Goal: Information Seeking & Learning: Learn about a topic

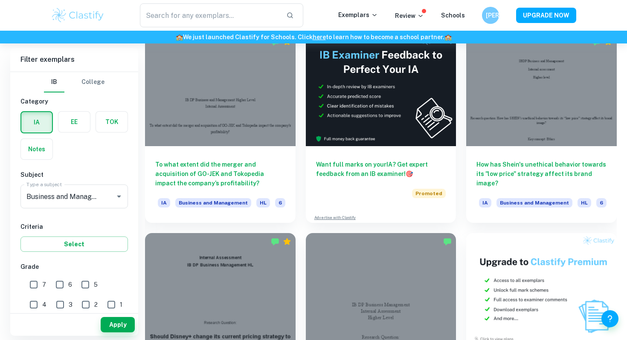
scroll to position [2459, 0]
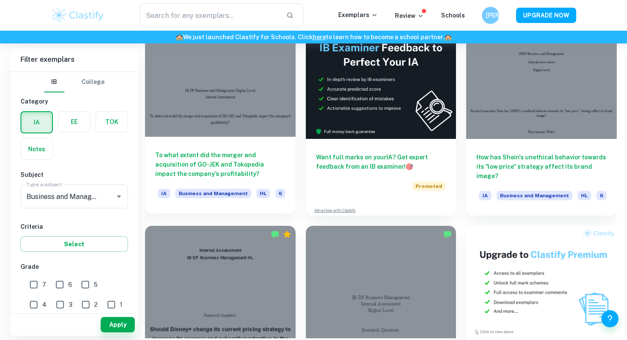
click at [252, 170] on h6 "To what extent did the merger and acquisition of GO-JEK and Tokopedia impact th…" at bounding box center [220, 165] width 130 height 28
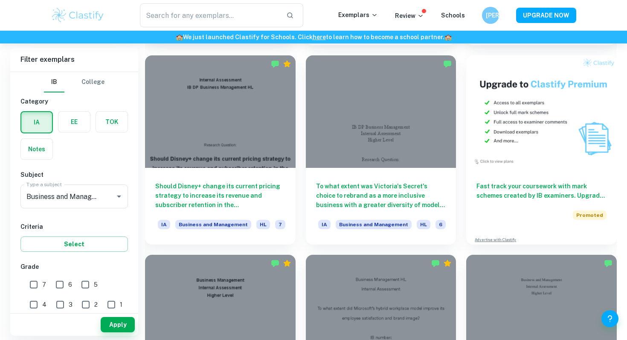
scroll to position [2627, 0]
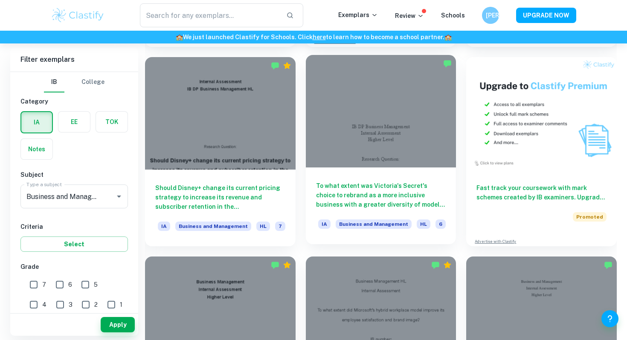
click at [326, 174] on div "To what extent was Victoria's Secret's choice to rebrand as a more inclusive bu…" at bounding box center [381, 206] width 151 height 77
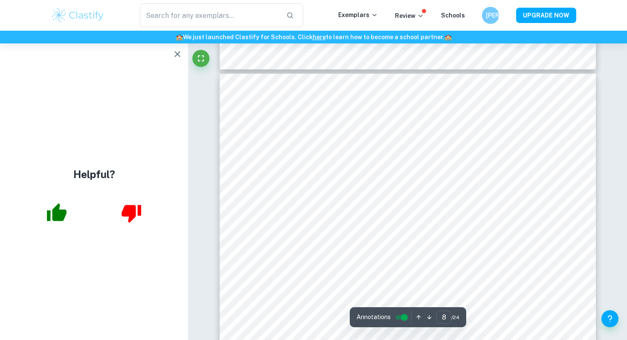
scroll to position [3550, 0]
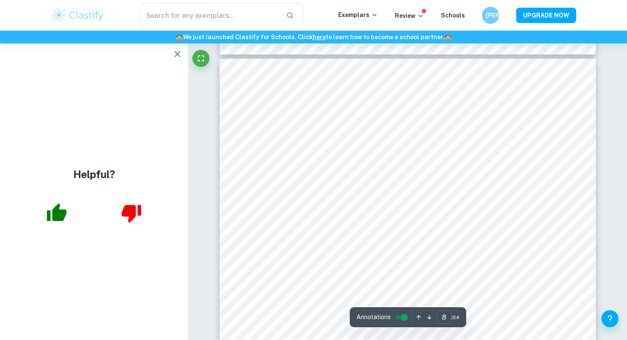
click at [174, 58] on icon "button" at bounding box center [177, 54] width 10 height 10
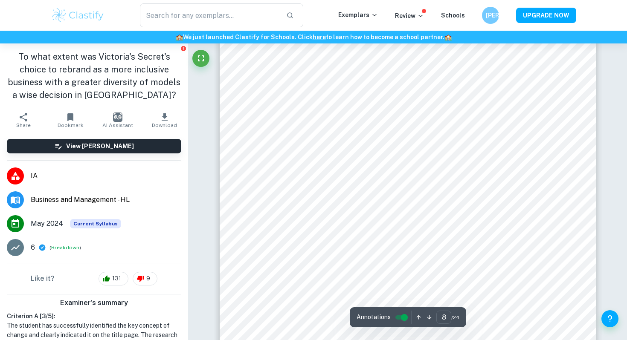
scroll to position [3646, 0]
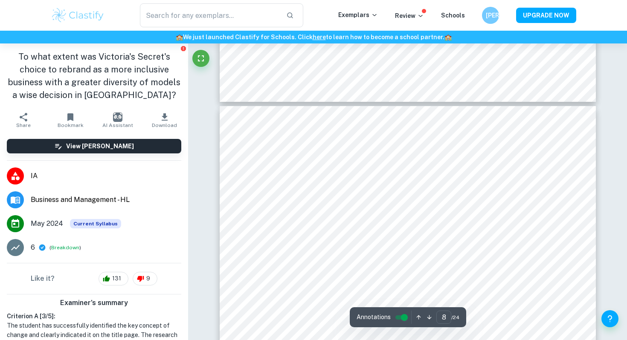
type input "7"
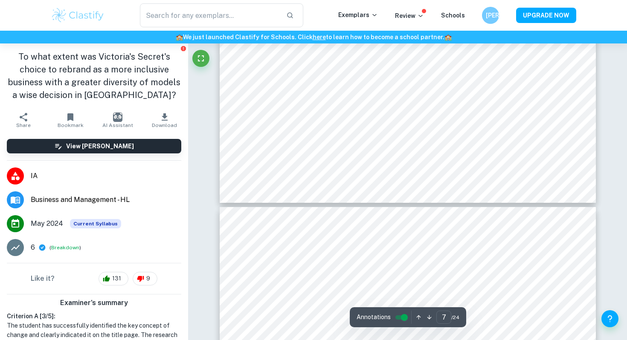
scroll to position [3405, 0]
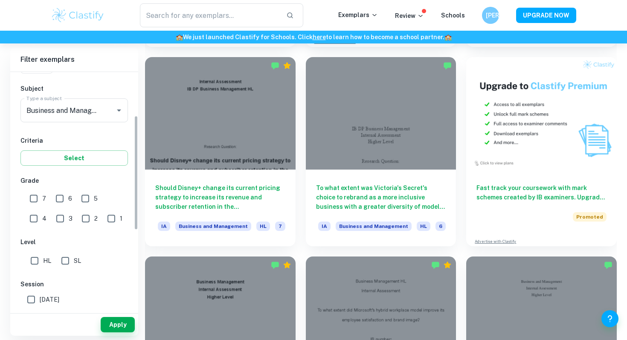
scroll to position [101, 0]
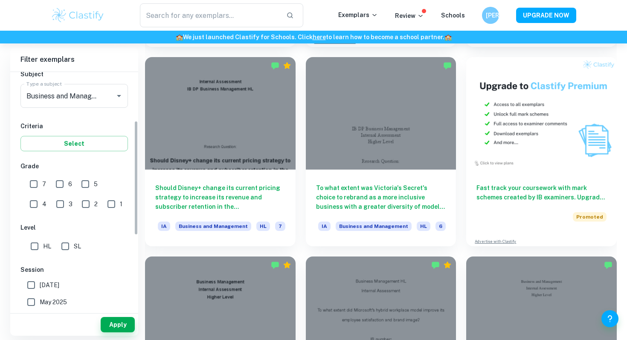
click at [63, 246] on input "SL" at bounding box center [65, 246] width 17 height 17
checkbox input "true"
click at [109, 325] on button "Apply" at bounding box center [118, 324] width 34 height 15
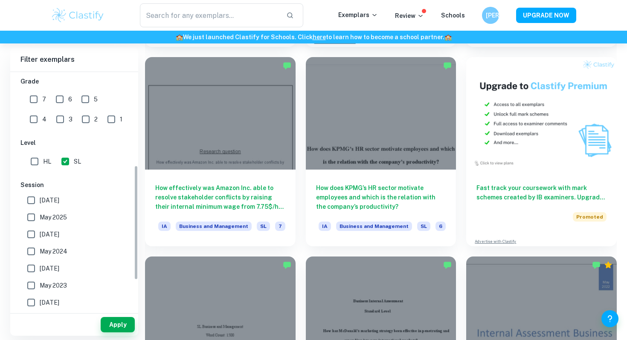
scroll to position [194, 0]
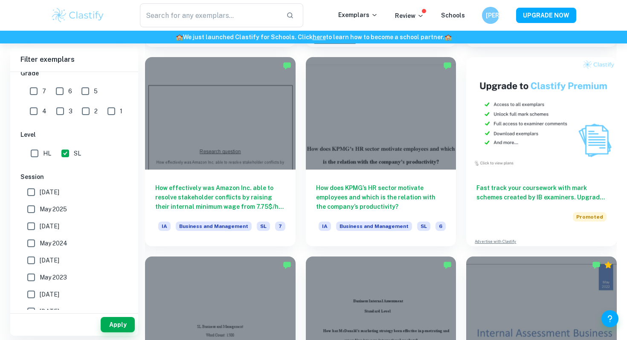
click at [46, 245] on span "May 2024" at bounding box center [54, 243] width 28 height 9
click at [40, 245] on input "May 2024" at bounding box center [31, 243] width 17 height 17
checkbox input "true"
click at [38, 225] on input "[DATE]" at bounding box center [31, 226] width 17 height 17
checkbox input "true"
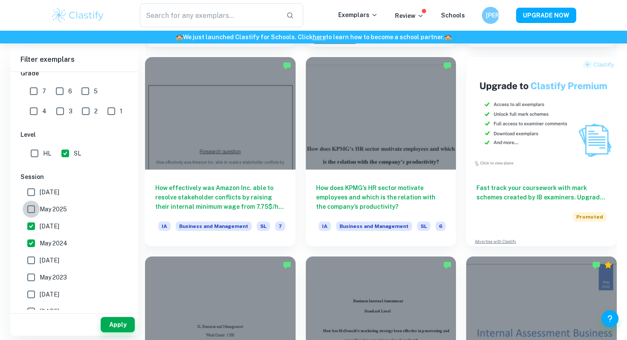
click at [35, 211] on input "May 2025" at bounding box center [31, 209] width 17 height 17
checkbox input "true"
click at [46, 194] on span "[DATE]" at bounding box center [50, 192] width 20 height 9
click at [40, 194] on input "[DATE]" at bounding box center [31, 192] width 17 height 17
checkbox input "true"
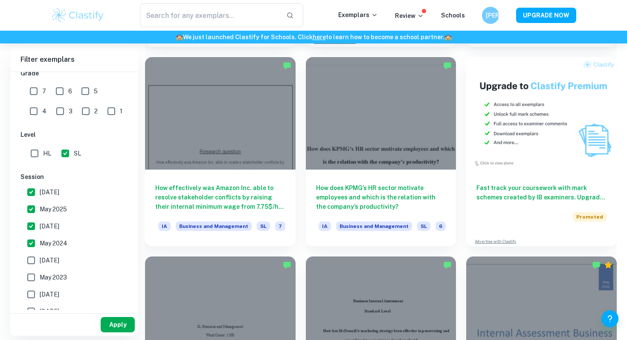
click at [115, 325] on button "Apply" at bounding box center [118, 324] width 34 height 15
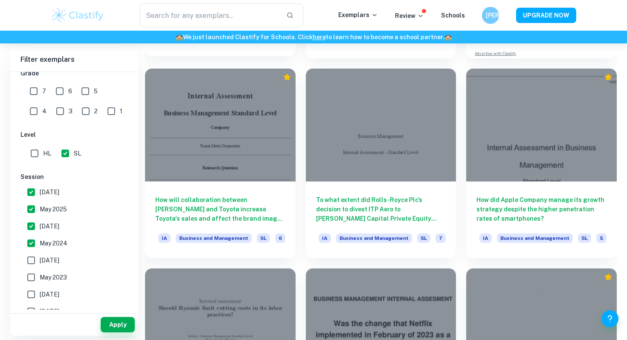
scroll to position [2812, 0]
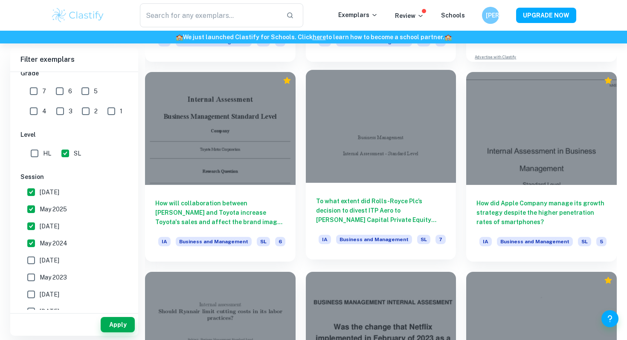
click at [338, 187] on div "To what extent did Rolls-Royce Plc’s decision to divest ITP Aero to [PERSON_NAM…" at bounding box center [381, 221] width 151 height 77
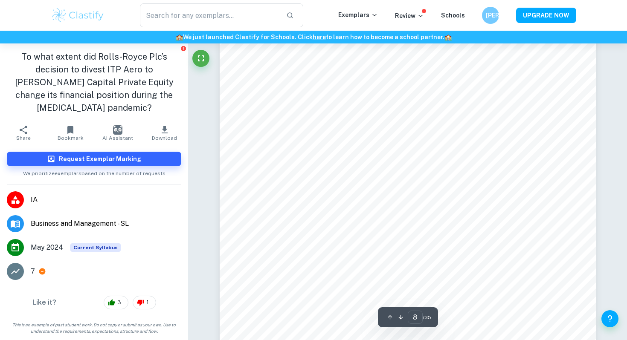
scroll to position [3969, 0]
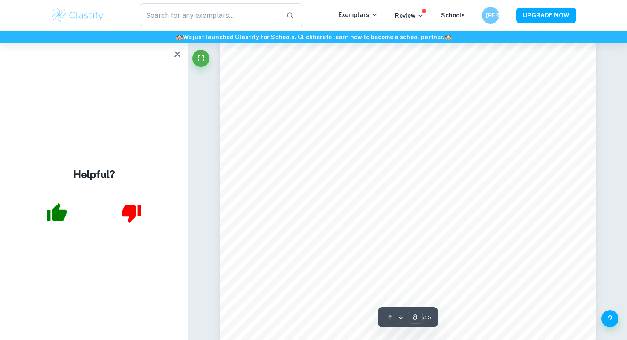
click at [174, 54] on icon "button" at bounding box center [177, 54] width 10 height 10
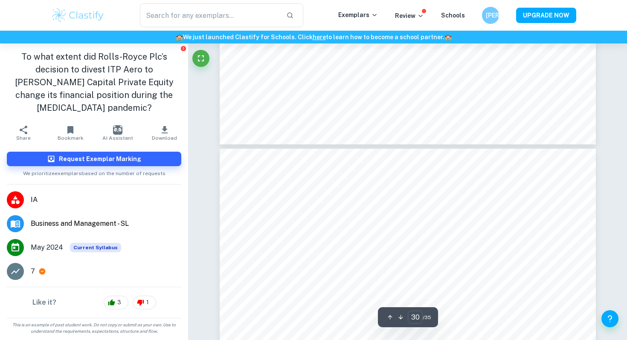
scroll to position [15796, 0]
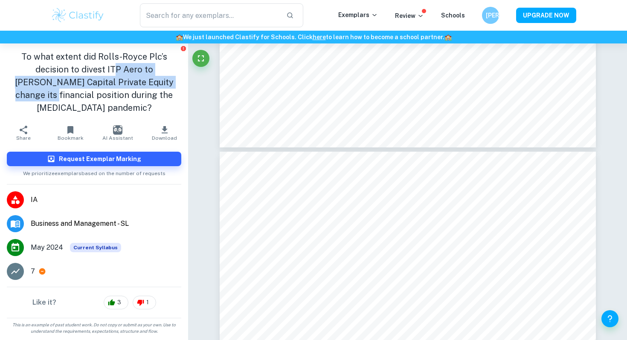
drag, startPoint x: 92, startPoint y: 72, endPoint x: 145, endPoint y: 85, distance: 54.4
click at [145, 85] on h1 "To what extent did Rolls-Royce Plc’s decision to divest ITP Aero to [PERSON_NAM…" at bounding box center [94, 82] width 174 height 64
click at [130, 85] on h1 "To what extent did Rolls-Royce Plc’s decision to divest ITP Aero to [PERSON_NAM…" at bounding box center [94, 82] width 174 height 64
drag, startPoint x: 83, startPoint y: 64, endPoint x: 138, endPoint y: 85, distance: 58.6
click at [139, 86] on h1 "To what extent did Rolls-Royce Plc’s decision to divest ITP Aero to [PERSON_NAM…" at bounding box center [94, 82] width 174 height 64
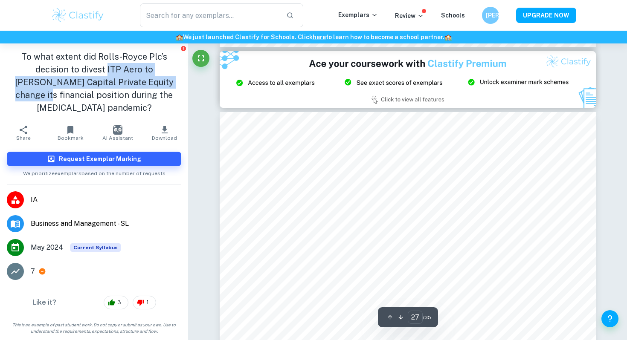
scroll to position [14229, 0]
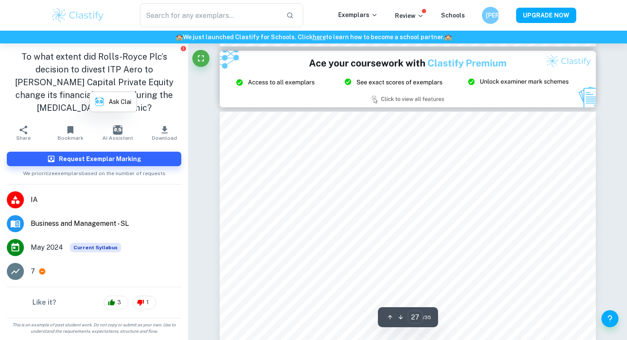
click at [150, 81] on h1 "To what extent did Rolls-Royce Plc’s decision to divest ITP Aero to [PERSON_NAM…" at bounding box center [94, 82] width 174 height 64
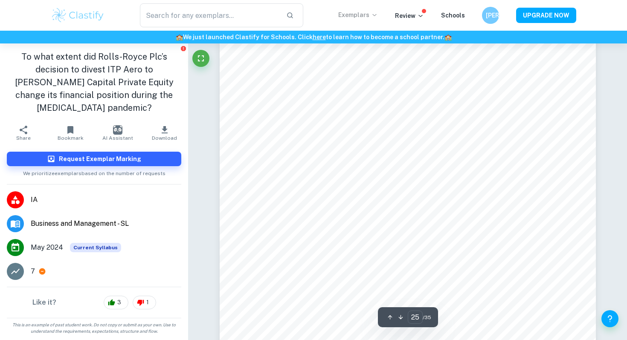
scroll to position [13220, 0]
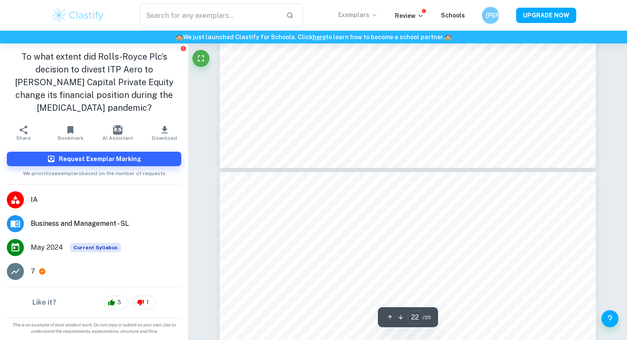
type input "21"
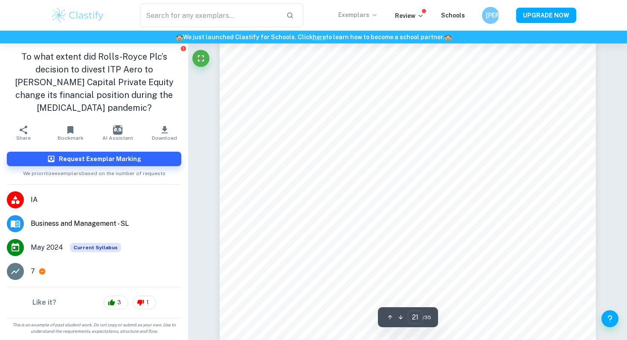
scroll to position [11122, 0]
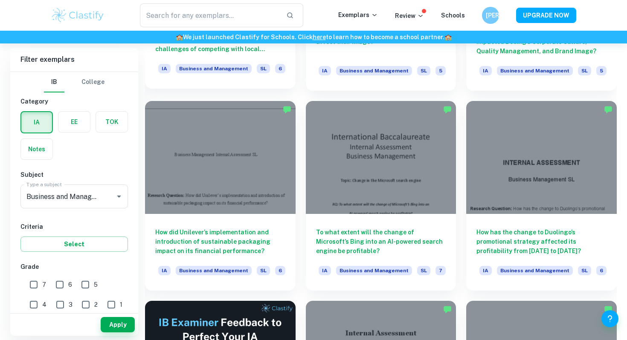
scroll to position [1185, 0]
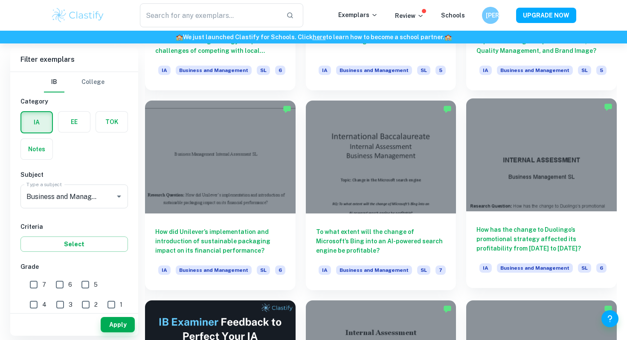
click at [490, 208] on div at bounding box center [541, 154] width 151 height 113
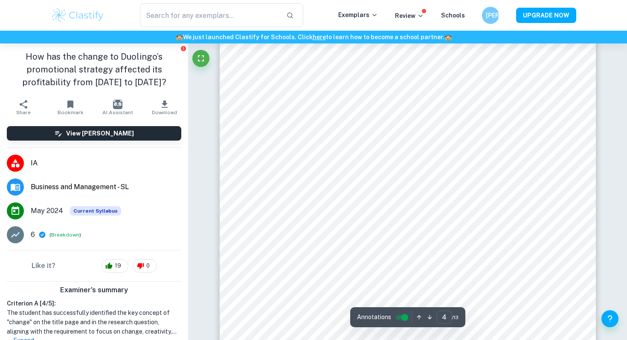
scroll to position [1918, 0]
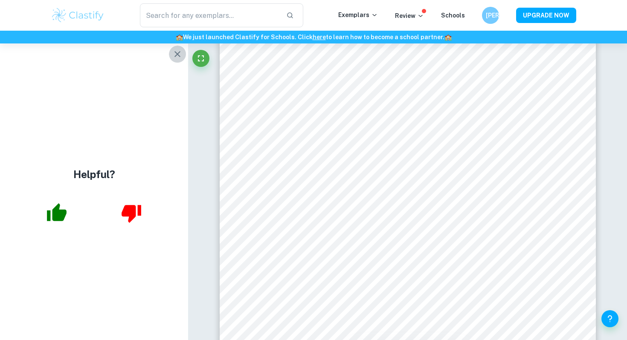
click at [179, 54] on icon "button" at bounding box center [177, 54] width 10 height 10
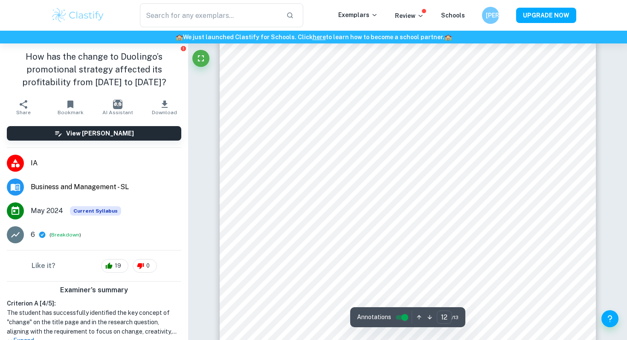
scroll to position [6083, 0]
type input "12"
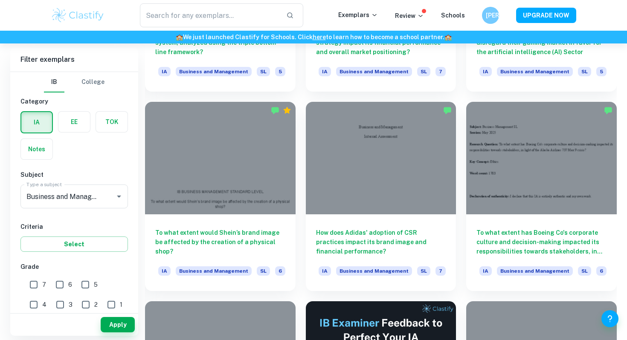
scroll to position [2185, 0]
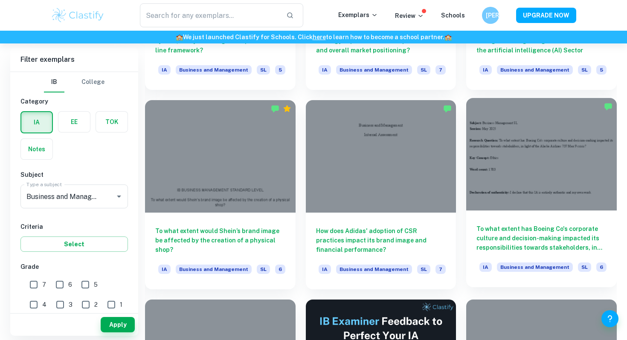
click at [474, 229] on div "To what extent has Boeing Co's corporate culture and decision-making impacted i…" at bounding box center [541, 249] width 151 height 77
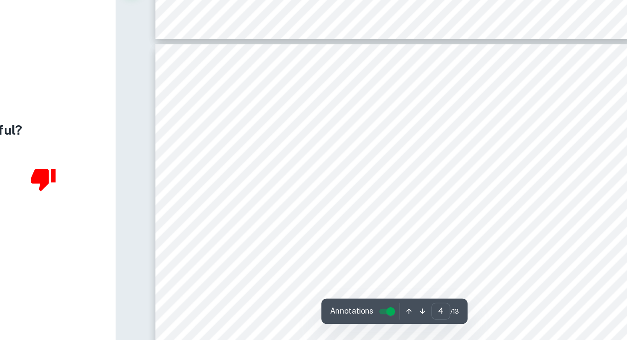
scroll to position [1538, 0]
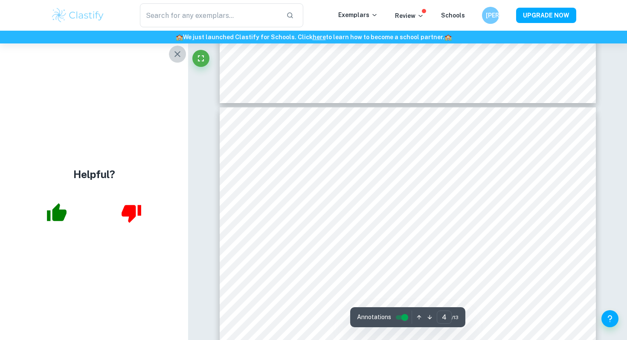
click at [174, 58] on icon "button" at bounding box center [177, 54] width 10 height 10
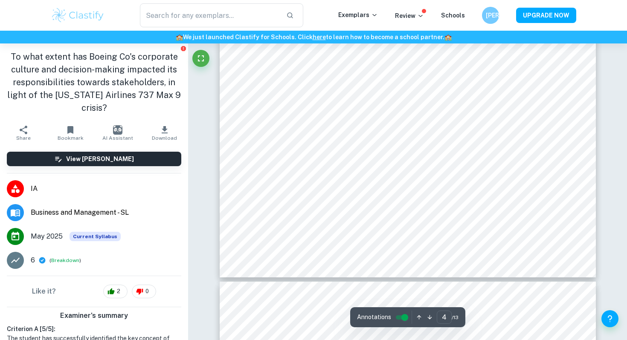
scroll to position [1855, 0]
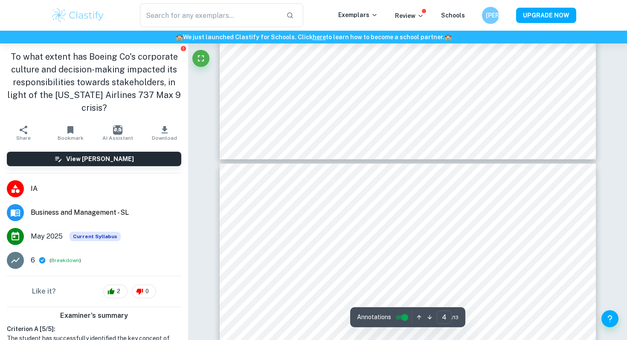
type input "5"
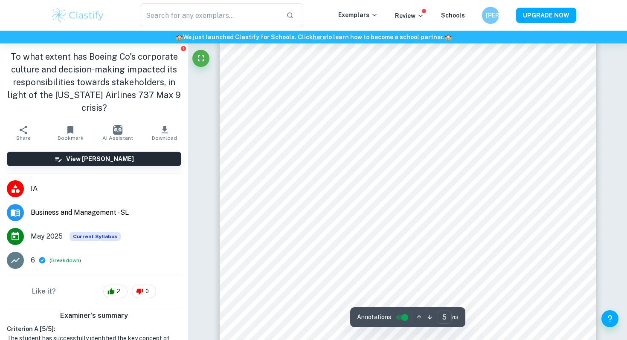
scroll to position [2262, 0]
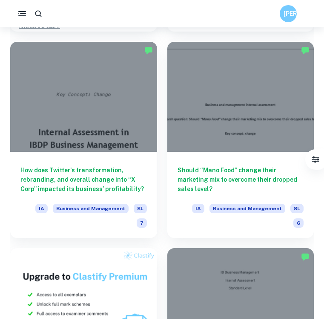
scroll to position [646, 0]
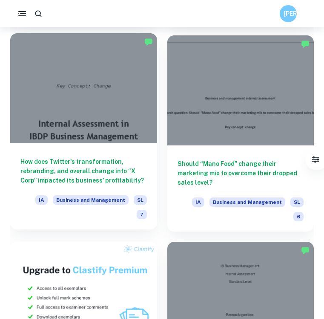
click at [49, 117] on div at bounding box center [83, 88] width 147 height 110
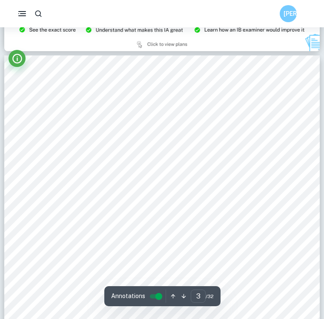
scroll to position [987, 0]
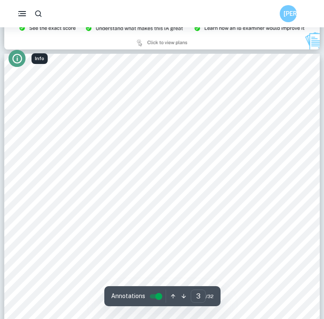
click at [16, 58] on icon "Info" at bounding box center [18, 59] width 12 height 12
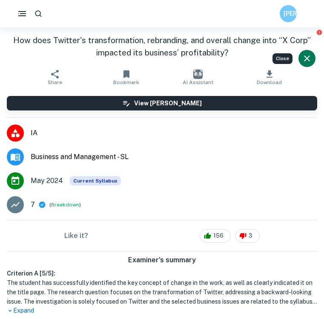
click at [307, 63] on icon "Close" at bounding box center [307, 58] width 10 height 10
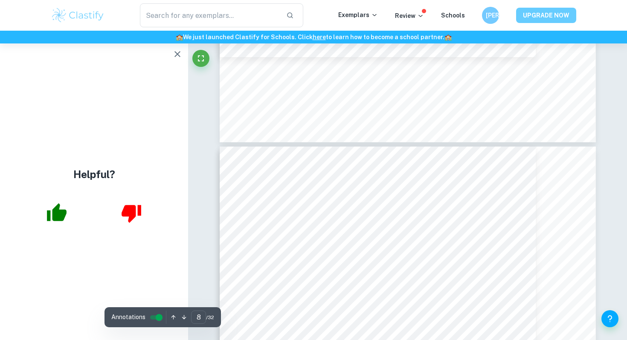
scroll to position [3761, 0]
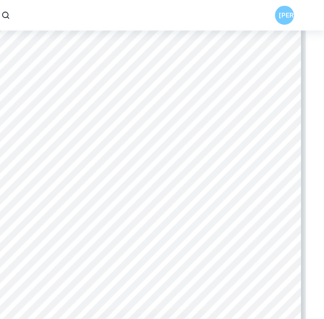
scroll to position [2973, 17]
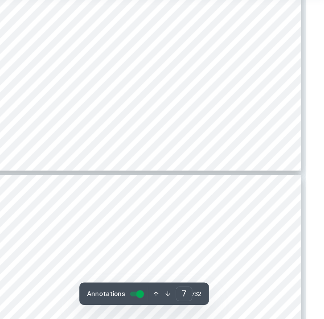
type input "8"
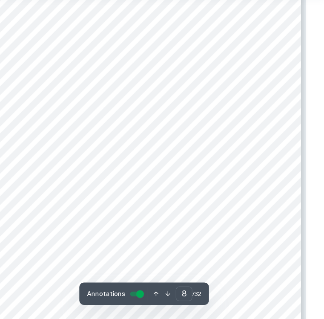
scroll to position [3283, 17]
